Goal: Task Accomplishment & Management: Complete application form

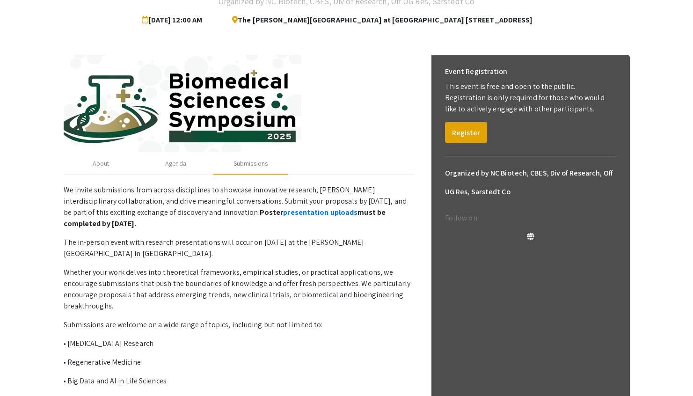
scroll to position [17, 0]
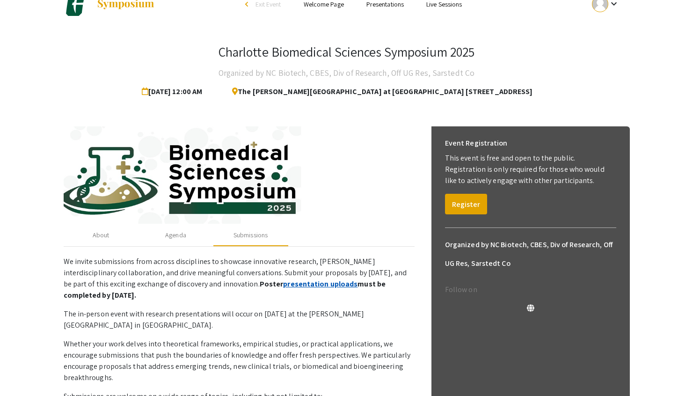
click at [283, 282] on link "presentation uploads" at bounding box center [320, 284] width 74 height 10
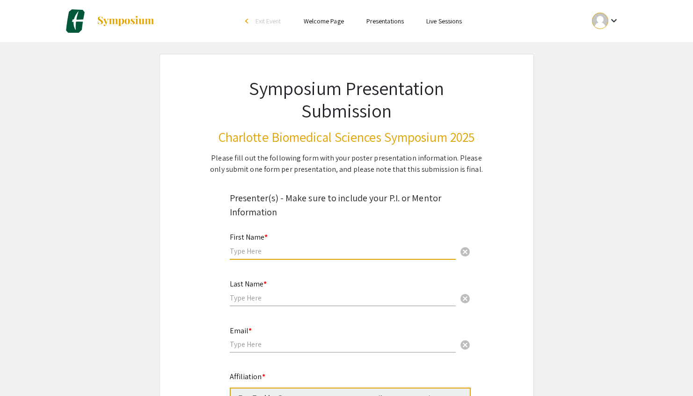
click at [237, 255] on input "text" at bounding box center [343, 251] width 226 height 10
type input "[PERSON_NAME]"
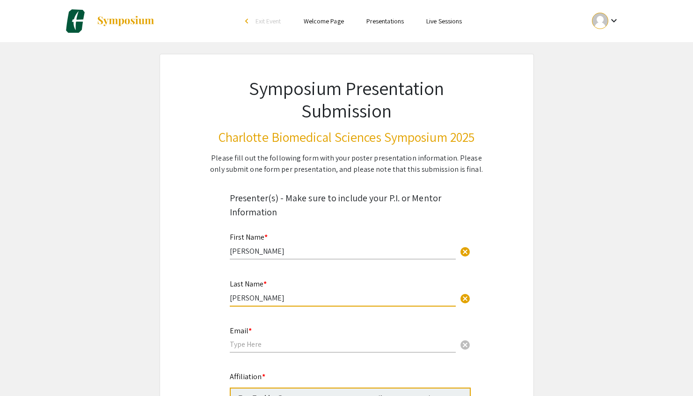
type input "[PERSON_NAME]"
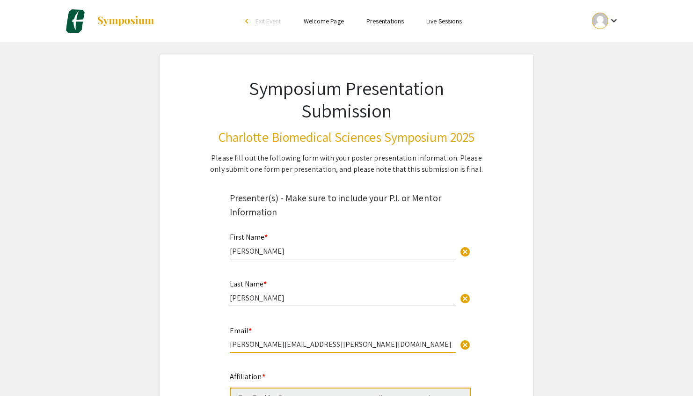
type input "[PERSON_NAME][EMAIL_ADDRESS][PERSON_NAME][DOMAIN_NAME]"
drag, startPoint x: 605, startPoint y: 285, endPoint x: 611, endPoint y: 205, distance: 80.3
drag, startPoint x: 524, startPoint y: 279, endPoint x: 548, endPoint y: 198, distance: 84.3
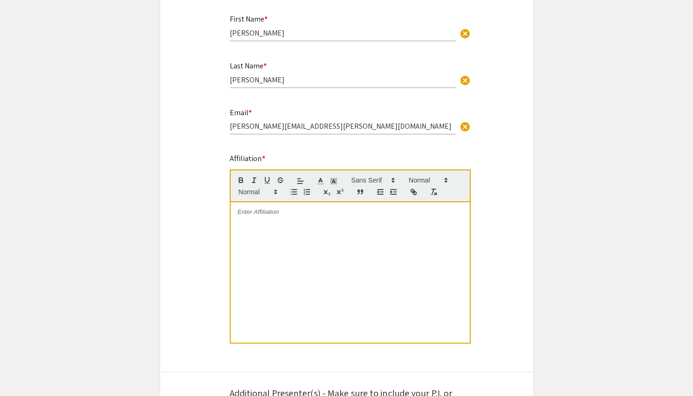
scroll to position [225, 0]
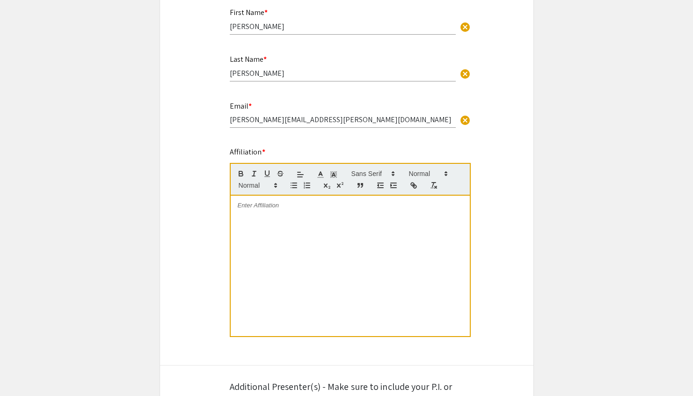
click at [324, 203] on p at bounding box center [350, 205] width 225 height 8
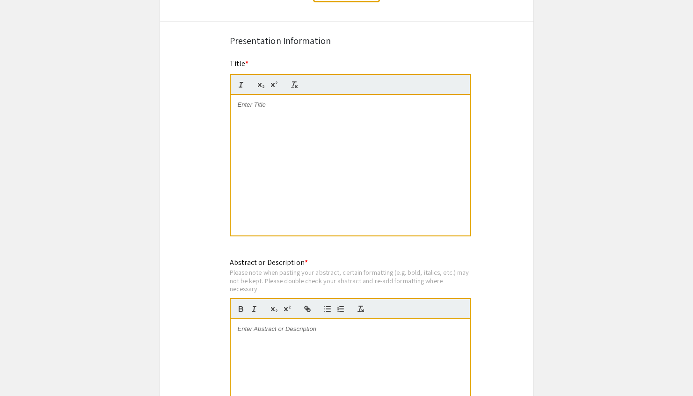
scroll to position [691, 0]
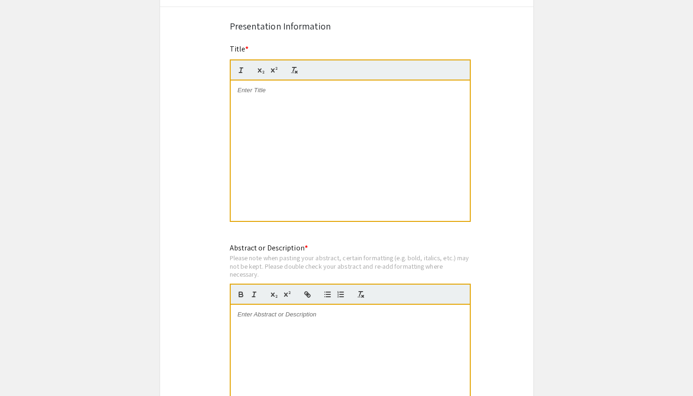
click at [383, 167] on div at bounding box center [350, 151] width 239 height 140
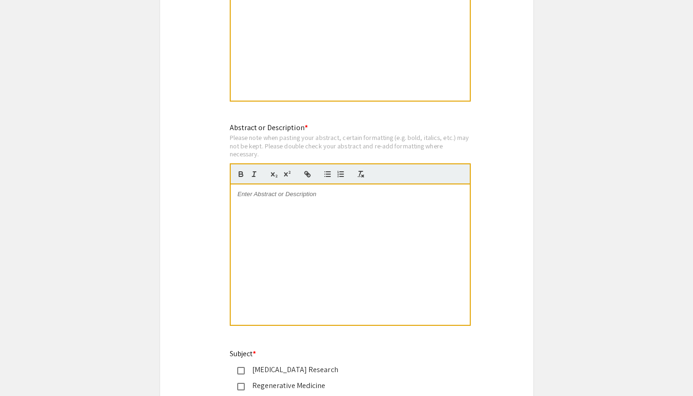
scroll to position [815, 0]
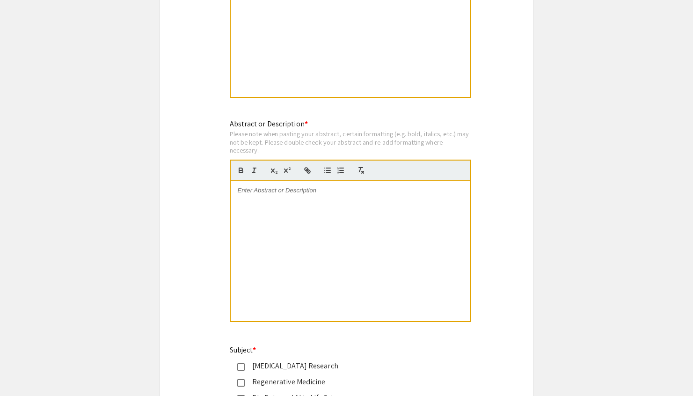
drag, startPoint x: 700, startPoint y: 201, endPoint x: 700, endPoint y: 234, distance: 32.3
click at [308, 195] on p at bounding box center [350, 190] width 225 height 8
click at [365, 252] on div at bounding box center [350, 251] width 239 height 140
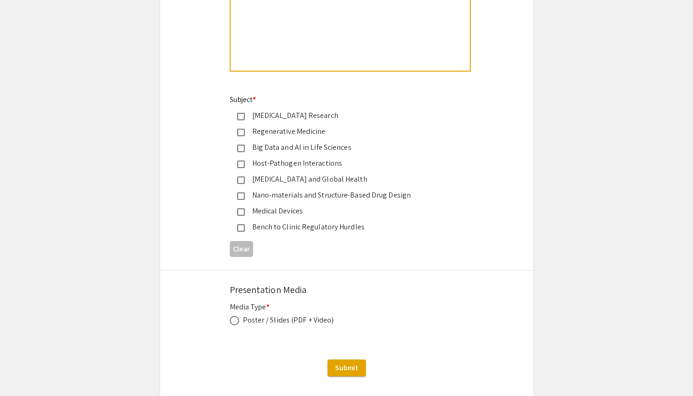
scroll to position [1067, 0]
drag, startPoint x: 700, startPoint y: 226, endPoint x: 696, endPoint y: 292, distance: 66.1
click at [304, 132] on div "Regenerative Medicine" at bounding box center [343, 130] width 197 height 11
click at [234, 321] on span at bounding box center [234, 319] width 9 height 9
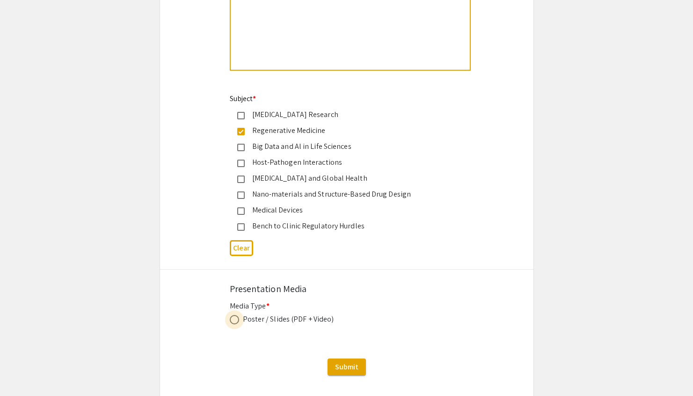
click at [234, 321] on input "radio" at bounding box center [234, 319] width 9 height 9
radio input "true"
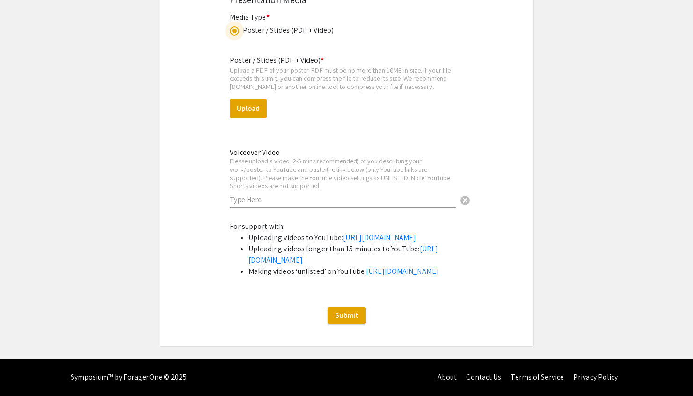
scroll to position [1361, 0]
click at [306, 197] on input "text" at bounding box center [343, 200] width 226 height 10
click at [262, 106] on button "Upload" at bounding box center [248, 109] width 37 height 20
click at [258, 107] on button "Upload" at bounding box center [248, 109] width 37 height 20
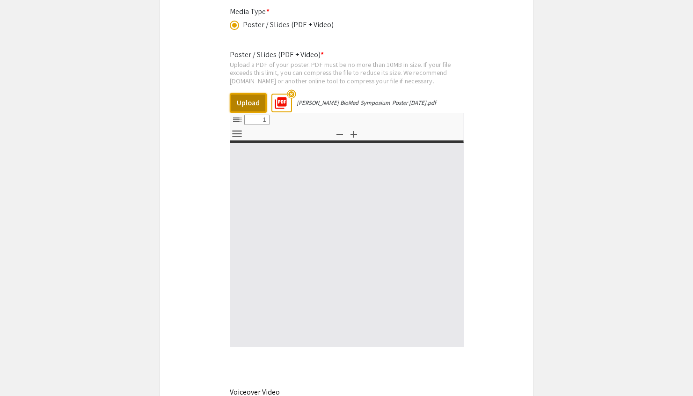
select select "custom"
type input "0"
select select "custom"
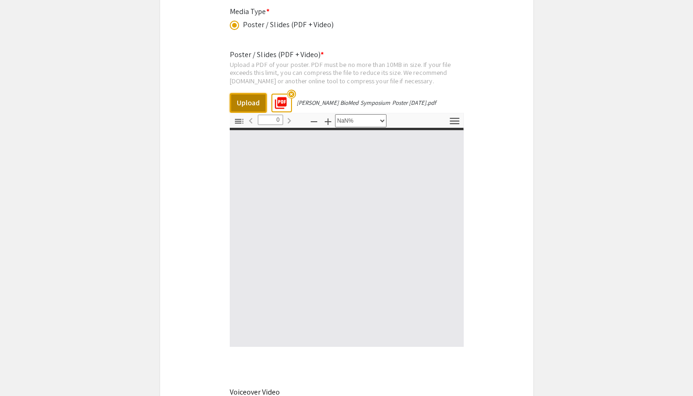
type input "1"
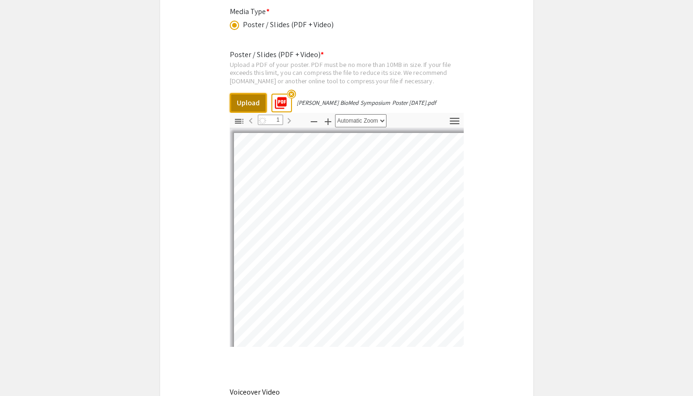
select select "auto"
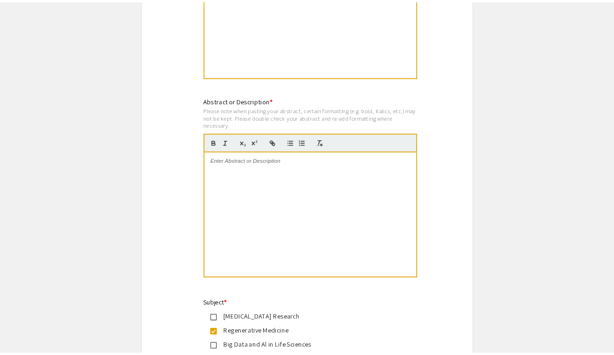
scroll to position [829, 0]
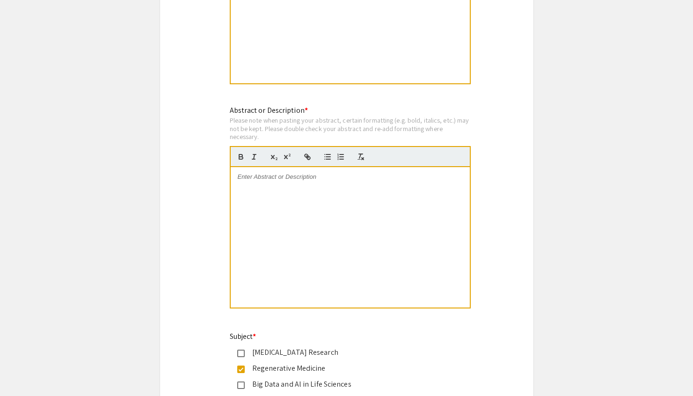
click at [340, 186] on div at bounding box center [350, 237] width 239 height 140
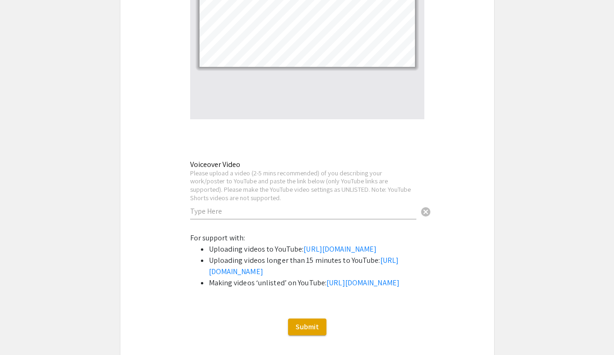
scroll to position [1590, 0]
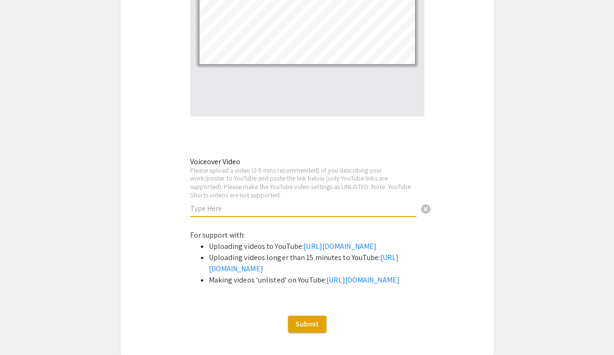
click at [286, 213] on input "text" at bounding box center [303, 209] width 226 height 10
paste input "[URL][DOMAIN_NAME]"
type input "[URL][DOMAIN_NAME]"
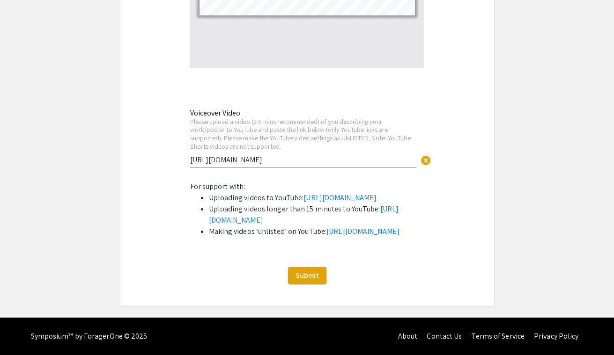
scroll to position [1697, 0]
click at [316, 271] on span "Submit" at bounding box center [306, 276] width 23 height 10
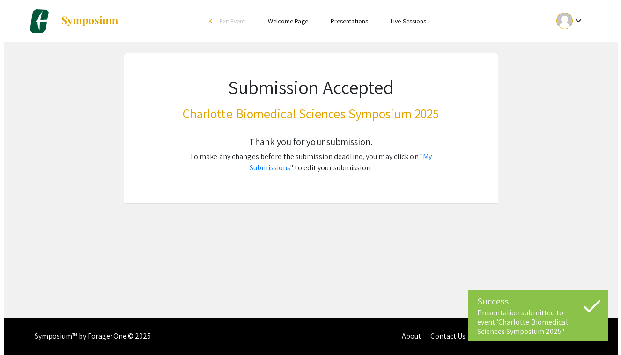
scroll to position [0, 0]
